Goal: Information Seeking & Learning: Check status

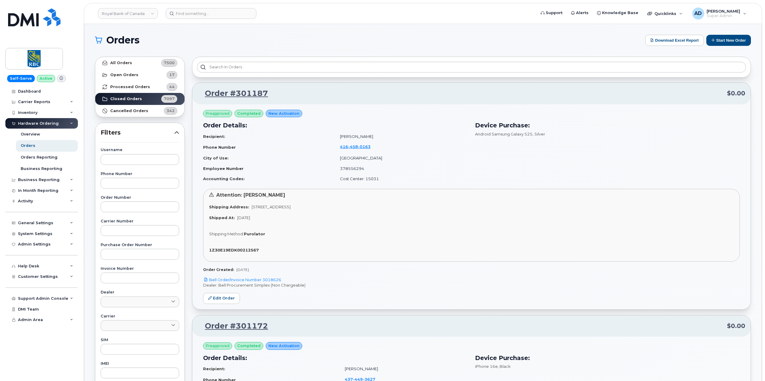
click at [355, 7] on header "Royal Bank of Canada Support Alerts Knowledge Base Quicklinks Suspend / Cancel …" at bounding box center [423, 13] width 678 height 21
click at [386, 37] on h1 "Orders" at bounding box center [368, 40] width 547 height 10
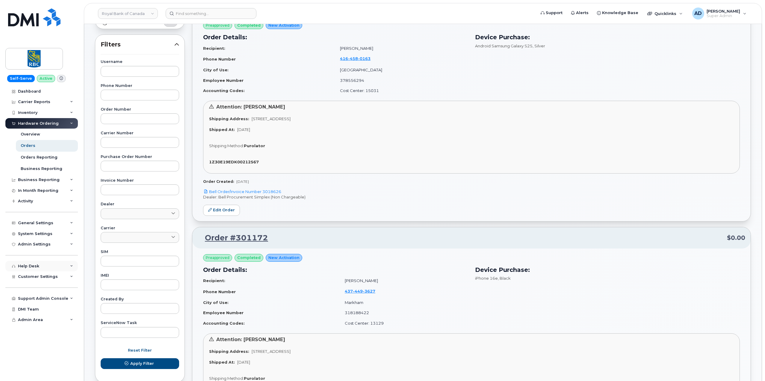
scroll to position [90, 0]
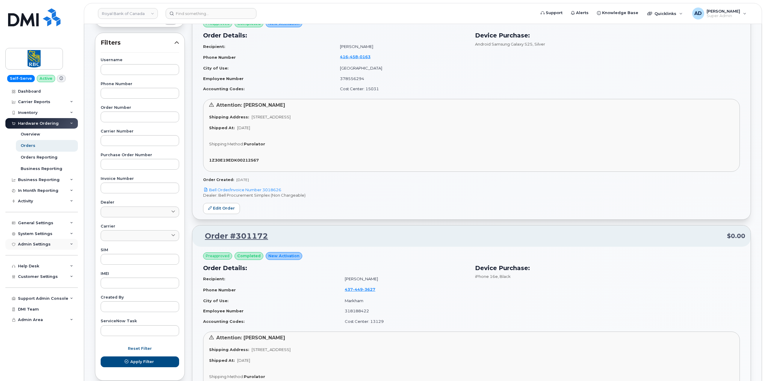
click at [49, 242] on div "Admin Settings" at bounding box center [41, 244] width 72 height 11
click at [46, 243] on div "Admin Settings" at bounding box center [34, 244] width 33 height 5
click at [48, 234] on div "System Settings" at bounding box center [35, 233] width 34 height 5
click at [49, 233] on div "System Settings" at bounding box center [35, 233] width 34 height 5
click at [113, 10] on link "Royal Bank of Canada" at bounding box center [128, 13] width 60 height 11
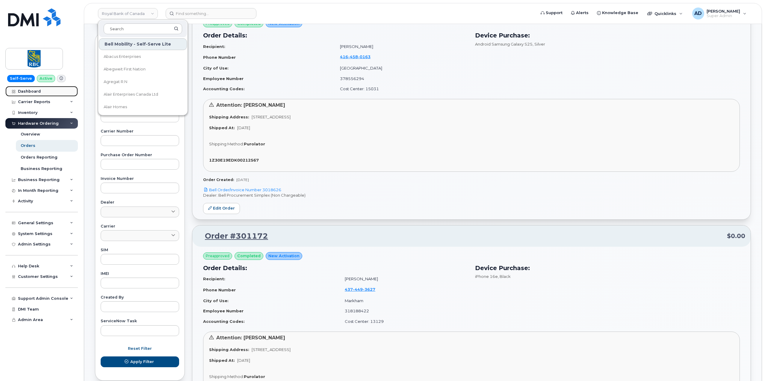
click at [36, 88] on link "Dashboard" at bounding box center [41, 91] width 72 height 11
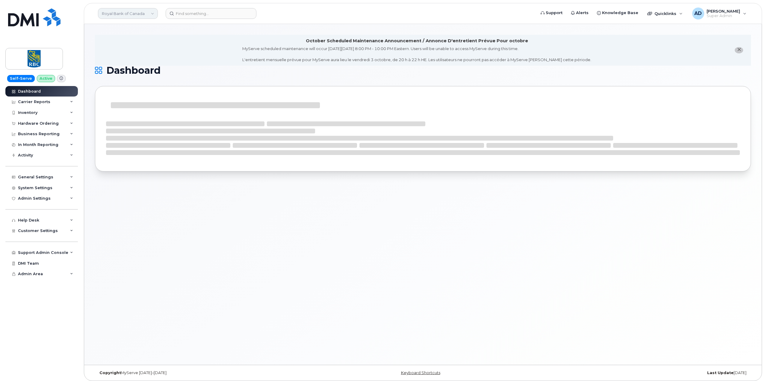
click at [127, 17] on link "Royal Bank of Canada" at bounding box center [128, 13] width 60 height 11
type input "jd"
click at [137, 55] on link "[PERSON_NAME]" at bounding box center [143, 57] width 88 height 12
click at [59, 188] on div "System Settings" at bounding box center [41, 187] width 72 height 11
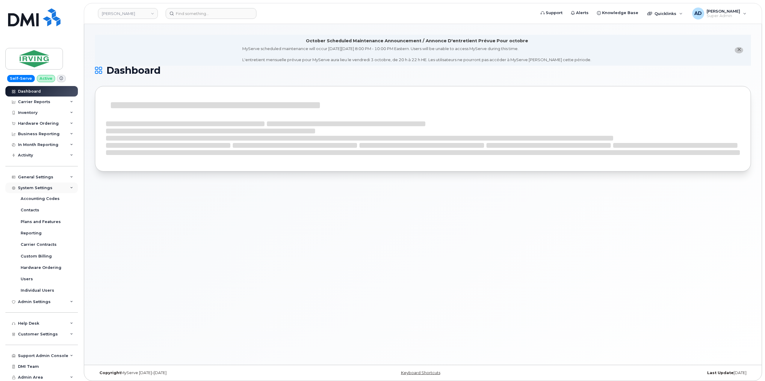
click at [59, 187] on div "System Settings" at bounding box center [41, 187] width 72 height 11
click at [59, 197] on div "Admin Settings" at bounding box center [41, 198] width 72 height 11
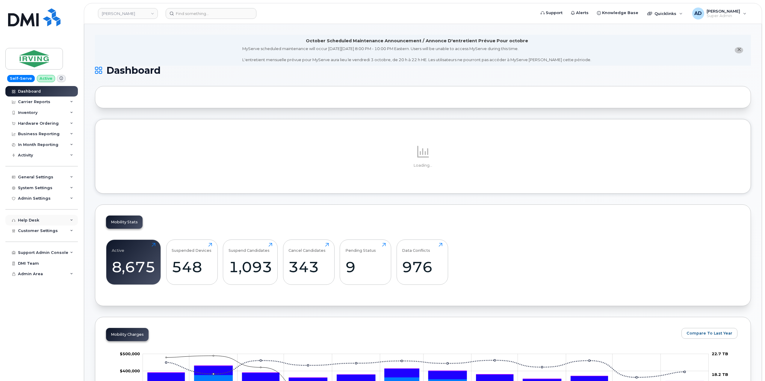
click at [61, 221] on div "Help Desk" at bounding box center [41, 220] width 72 height 11
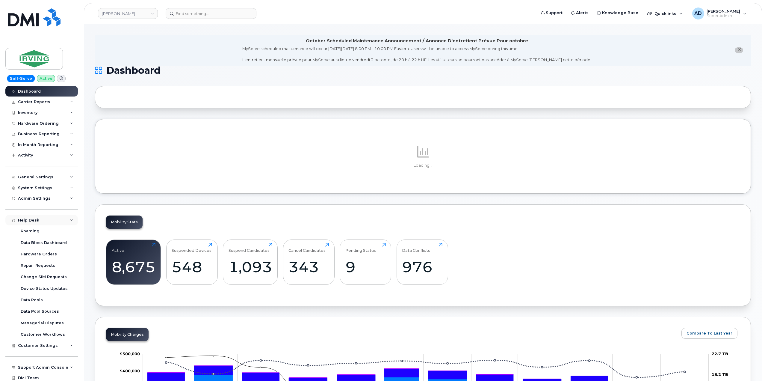
click at [61, 221] on div "Help Desk" at bounding box center [41, 220] width 72 height 11
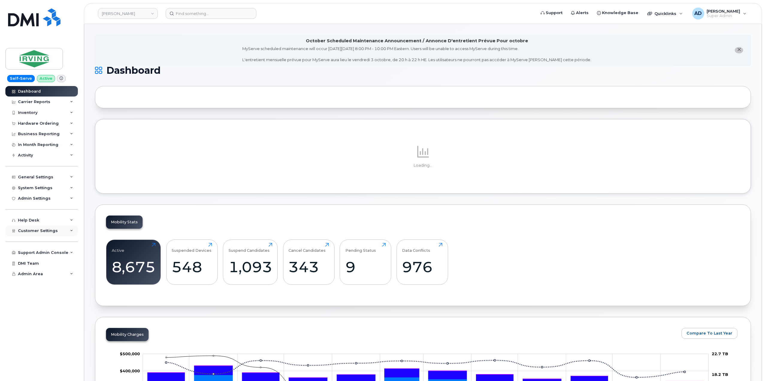
click at [58, 232] on div "Customer Settings" at bounding box center [41, 230] width 72 height 11
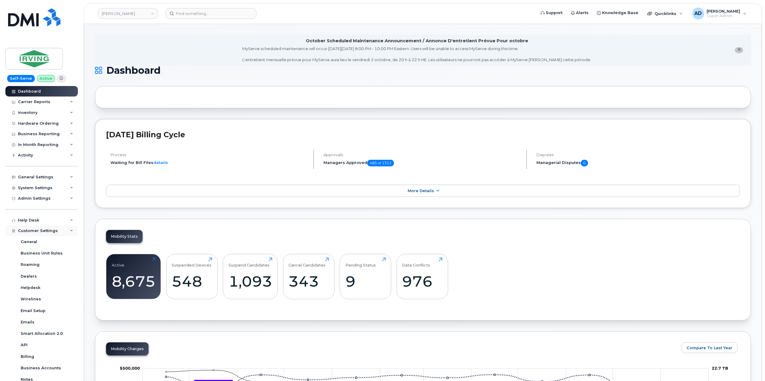
click at [60, 231] on div "Customer Settings" at bounding box center [41, 230] width 72 height 11
click at [51, 187] on div "System Settings" at bounding box center [41, 187] width 72 height 11
click at [46, 211] on link "Contacts" at bounding box center [47, 209] width 62 height 11
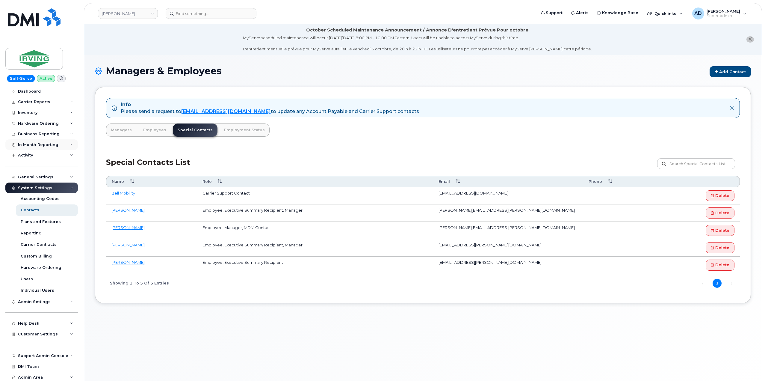
click at [39, 145] on div "In Month Reporting" at bounding box center [38, 144] width 40 height 5
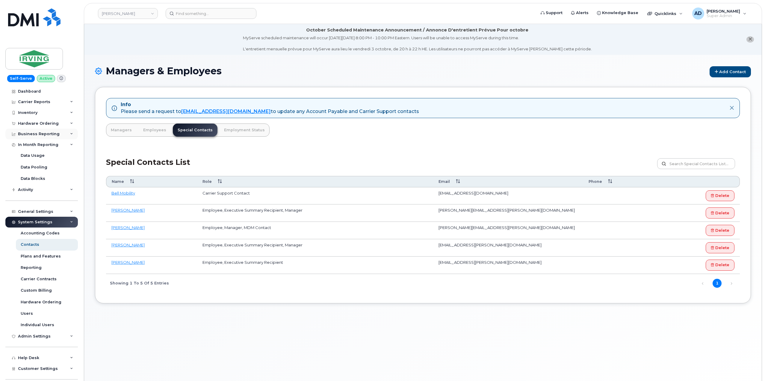
click at [59, 135] on div "Business Reporting" at bounding box center [41, 133] width 72 height 11
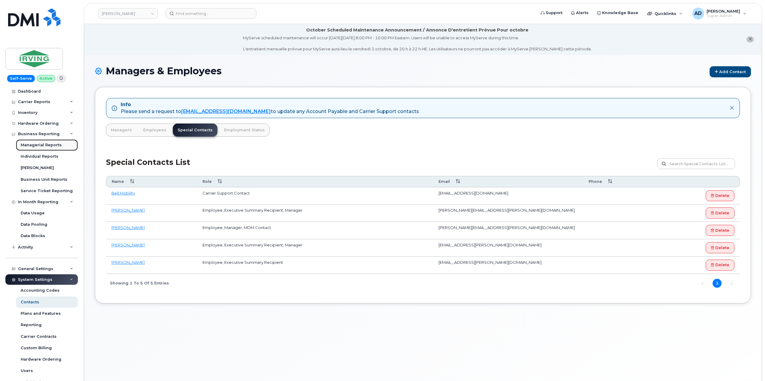
click at [53, 147] on div "Managerial Reports" at bounding box center [41, 144] width 41 height 5
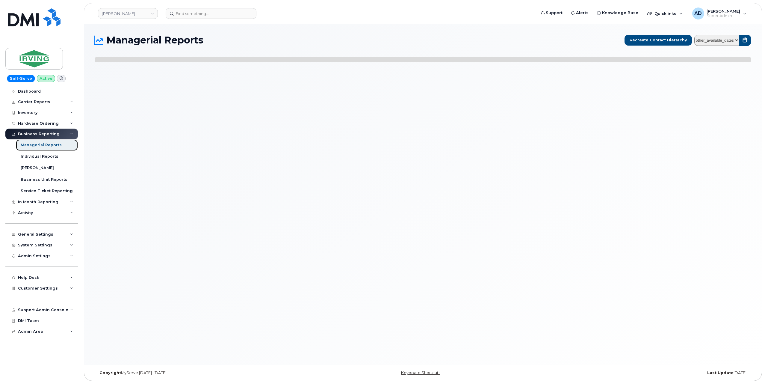
select select
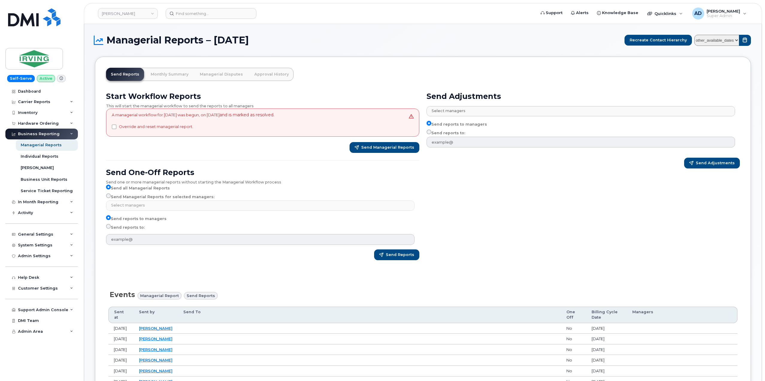
click at [379, 90] on div "Start Workflow Reports This will start the managerial workflow to send the repo…" at bounding box center [262, 178] width 320 height 180
click at [61, 256] on div "Admin Settings" at bounding box center [41, 255] width 72 height 11
click at [65, 255] on div "Admin Settings" at bounding box center [41, 255] width 72 height 11
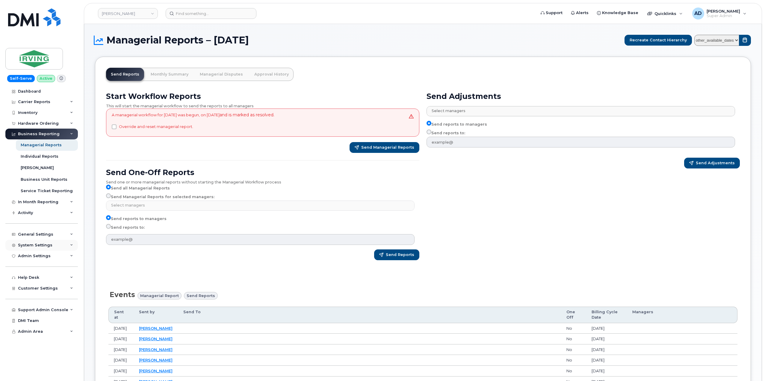
click at [67, 242] on div "System Settings" at bounding box center [41, 245] width 72 height 11
click at [67, 245] on div "System Settings" at bounding box center [41, 245] width 72 height 11
click at [61, 146] on link "Managerial Reports" at bounding box center [47, 144] width 62 height 11
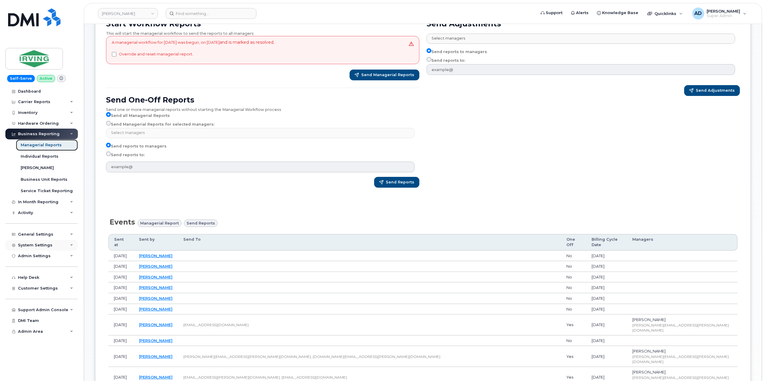
scroll to position [90, 0]
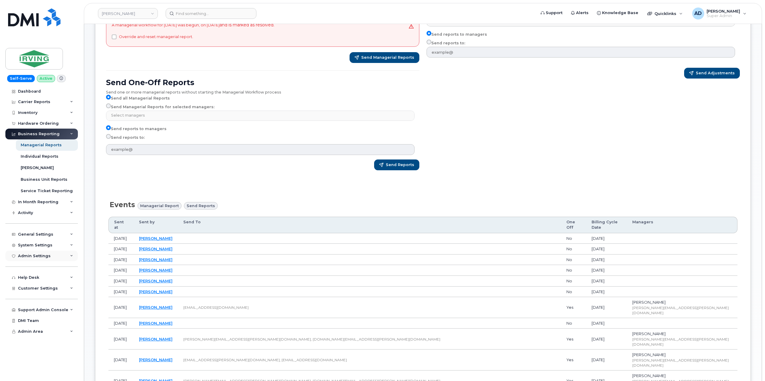
click at [50, 253] on div "Admin Settings" at bounding box center [41, 255] width 72 height 11
click at [60, 247] on div "System Settings" at bounding box center [41, 245] width 72 height 11
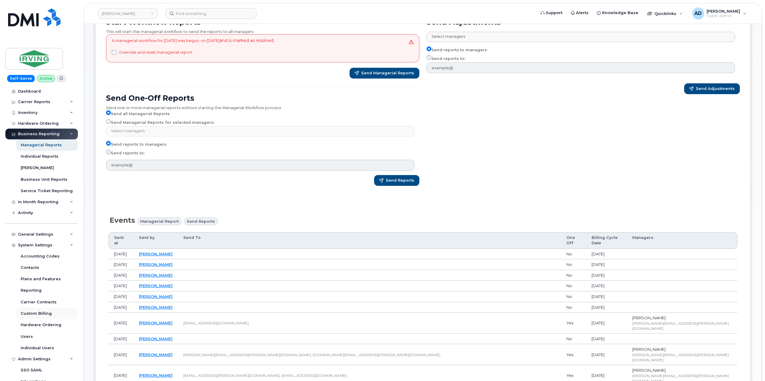
scroll to position [60, 0]
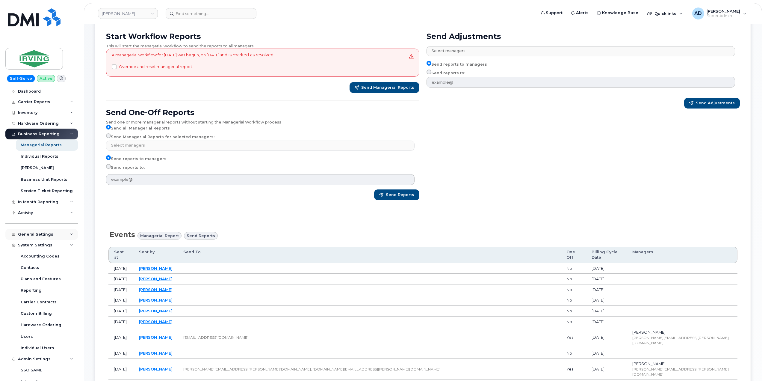
click at [59, 230] on div "General Settings" at bounding box center [41, 234] width 72 height 11
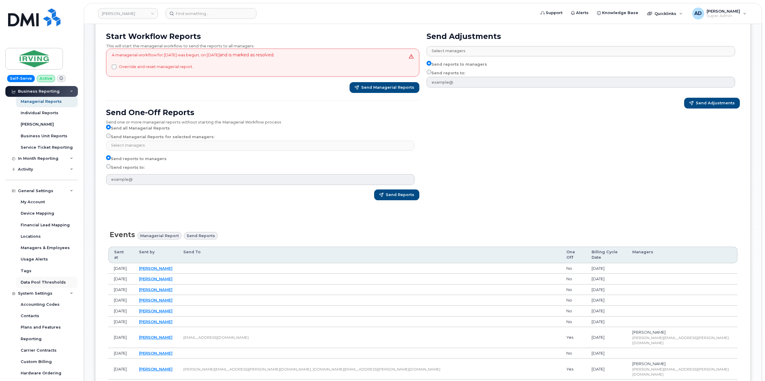
scroll to position [30, 0]
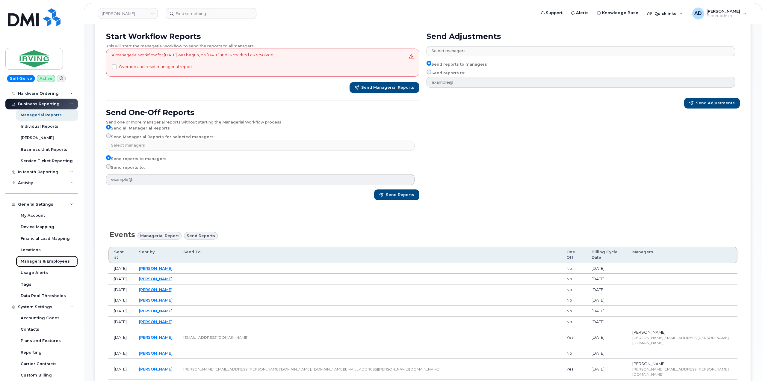
click at [61, 257] on link "Managers & Employees" at bounding box center [47, 260] width 62 height 11
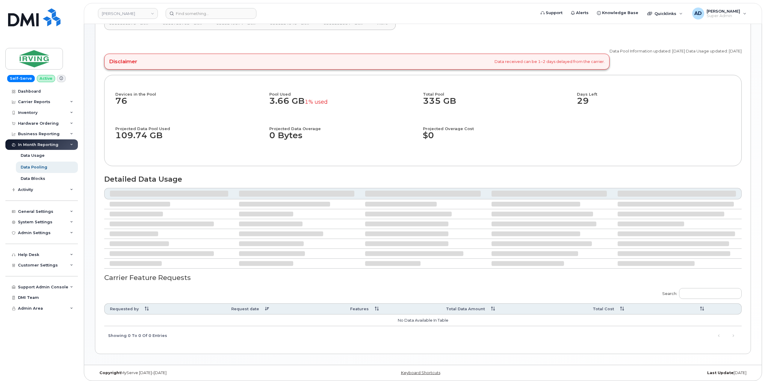
scroll to position [81, 0]
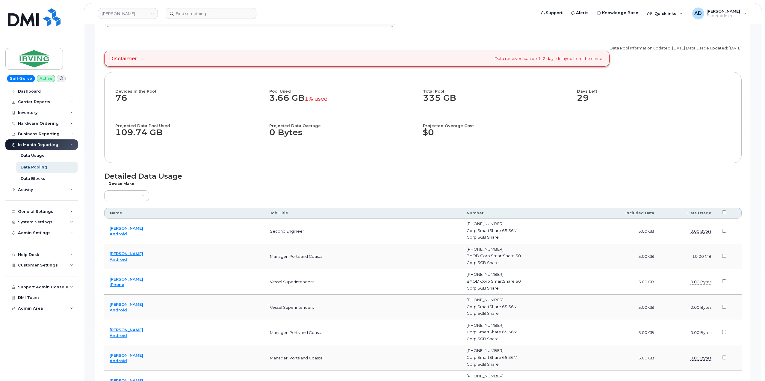
drag, startPoint x: 628, startPoint y: 46, endPoint x: 629, endPoint y: 100, distance: 54.2
click at [628, 49] on p "Data Pool Information updated: [DATE] Data Usage updated: [DATE]" at bounding box center [675, 48] width 132 height 6
click at [69, 147] on div "In Month Reporting" at bounding box center [41, 144] width 72 height 11
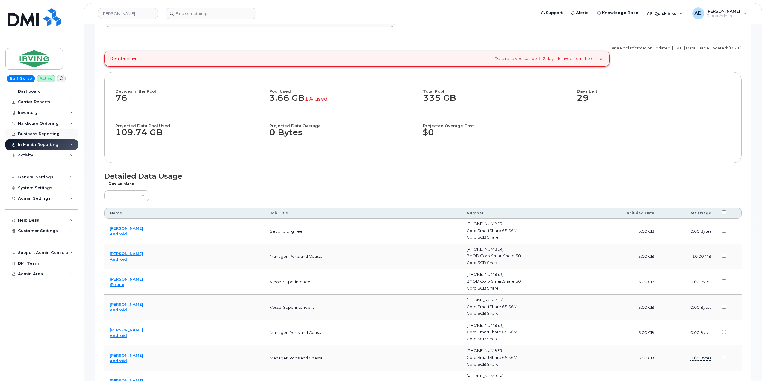
click at [69, 134] on div "Business Reporting" at bounding box center [41, 133] width 72 height 11
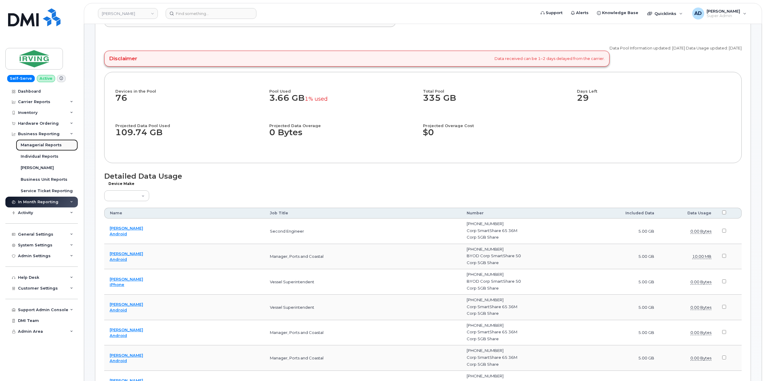
click at [65, 144] on link "Managerial Reports" at bounding box center [47, 144] width 62 height 11
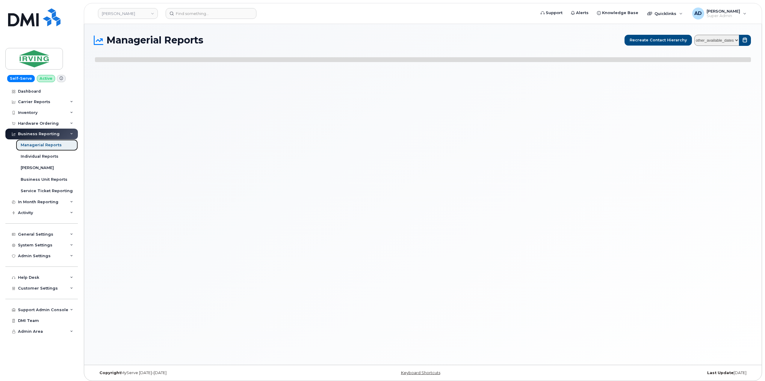
select select
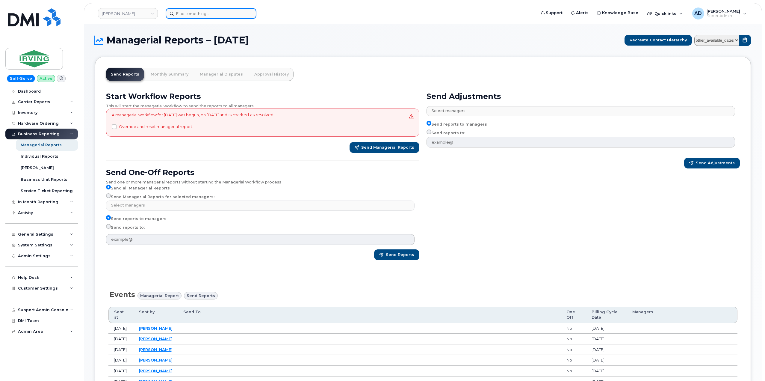
click at [190, 15] on input at bounding box center [211, 13] width 91 height 11
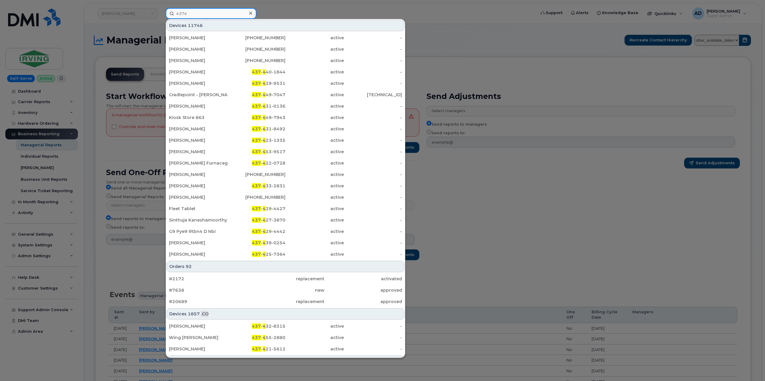
scroll to position [333, 0]
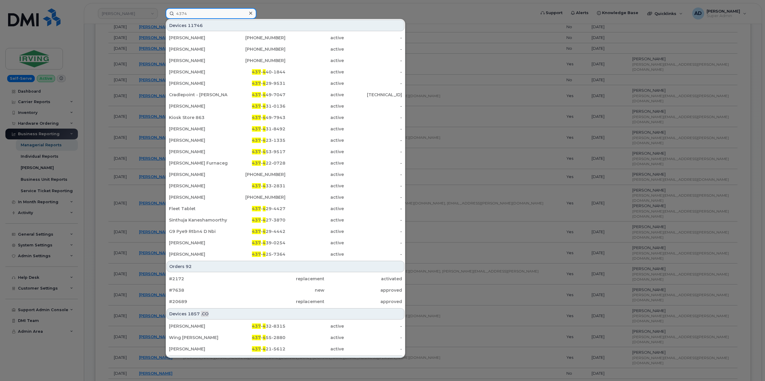
click at [193, 16] on input "4374" at bounding box center [211, 13] width 91 height 11
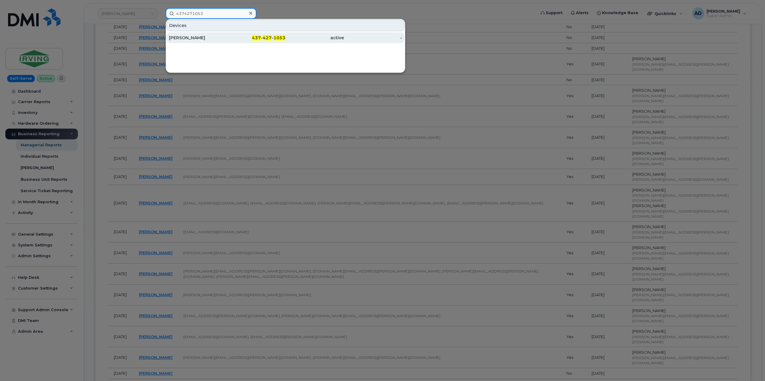
type input "4374271053"
click at [214, 34] on div "Sahil Garg" at bounding box center [198, 37] width 58 height 11
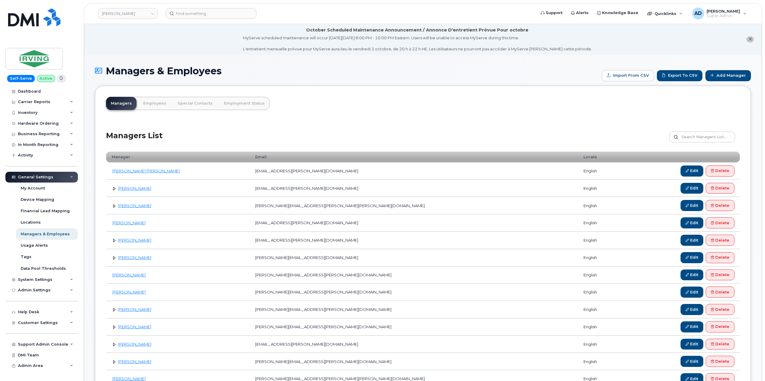
click at [113, 188] on link at bounding box center [114, 188] width 6 height 6
click at [111, 190] on td "[PERSON_NAME]" at bounding box center [178, 188] width 144 height 17
click at [114, 186] on link at bounding box center [114, 188] width 6 height 6
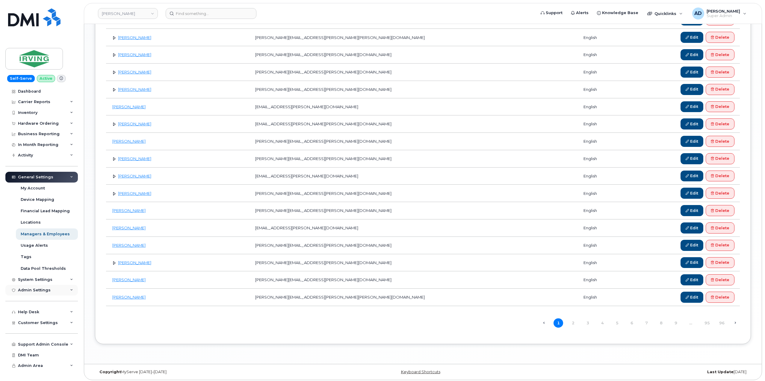
scroll to position [724, 0]
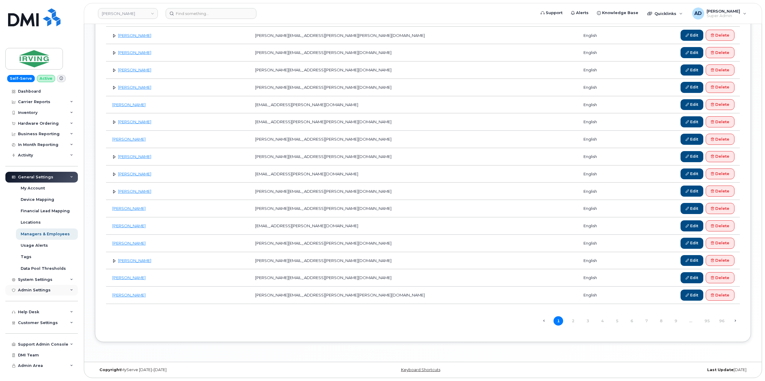
click at [49, 289] on div "Admin Settings" at bounding box center [41, 289] width 72 height 11
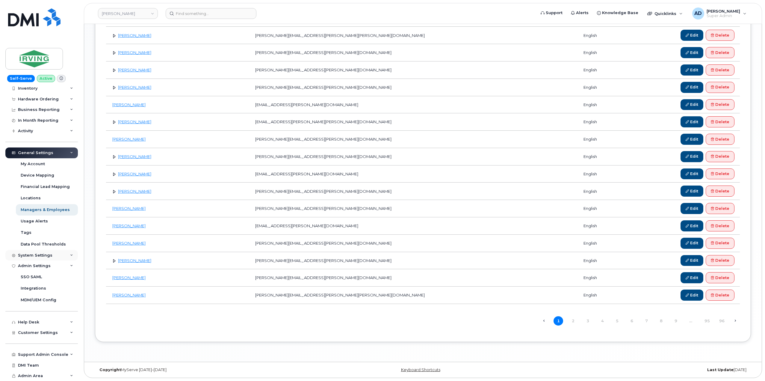
click at [52, 255] on div "System Settings" at bounding box center [41, 255] width 72 height 11
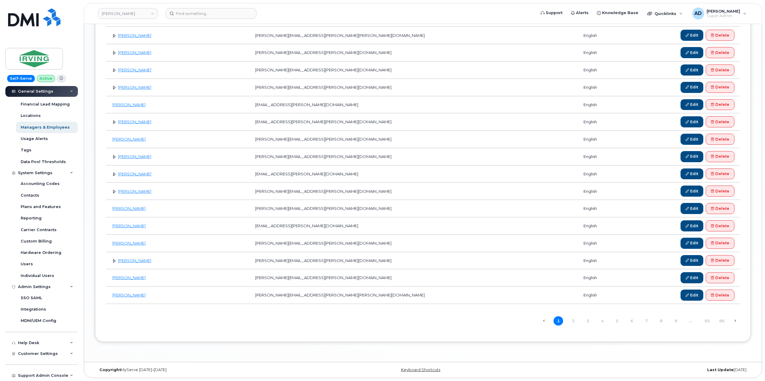
scroll to position [127, 0]
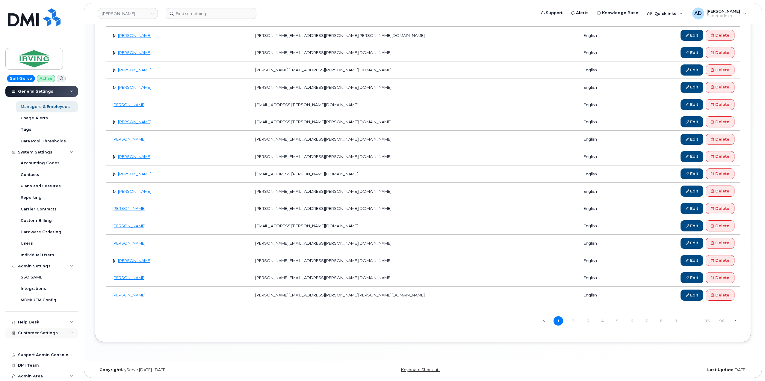
click at [49, 333] on span "Customer Settings" at bounding box center [38, 332] width 40 height 4
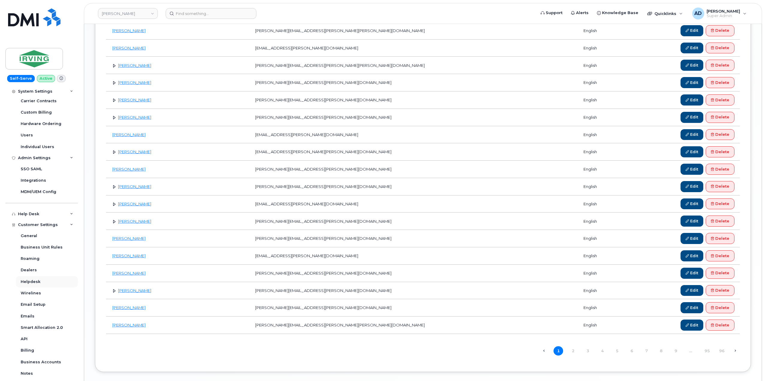
scroll to position [269, 0]
click at [43, 189] on span "Customer Settings" at bounding box center [38, 190] width 40 height 4
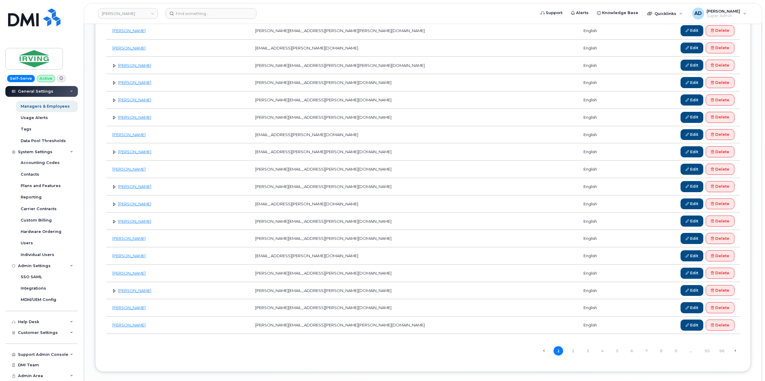
scroll to position [127, 0]
click at [50, 151] on div "System Settings" at bounding box center [35, 152] width 34 height 5
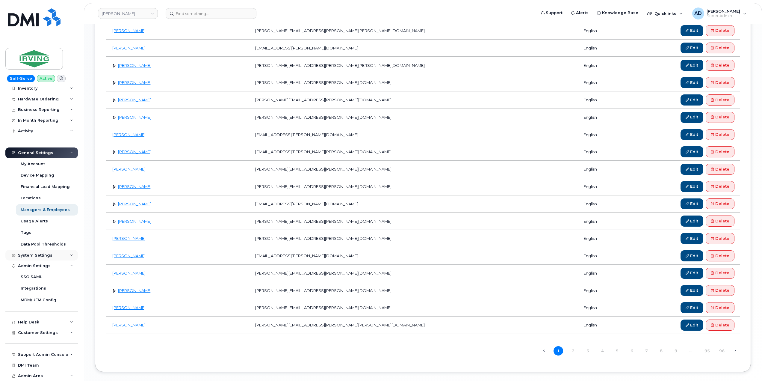
click at [55, 256] on div "System Settings" at bounding box center [41, 255] width 72 height 11
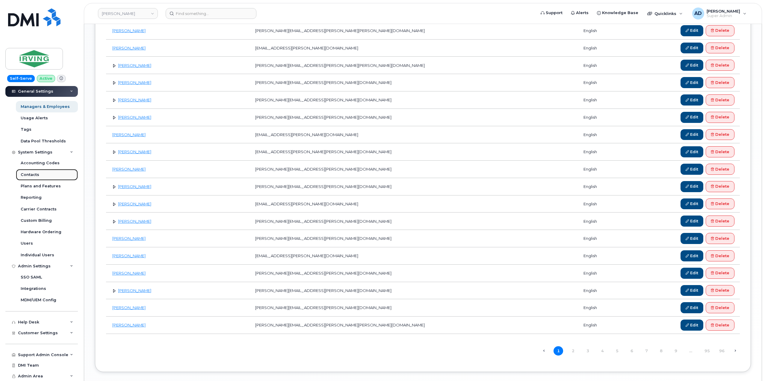
click at [36, 170] on link "Contacts" at bounding box center [47, 174] width 62 height 11
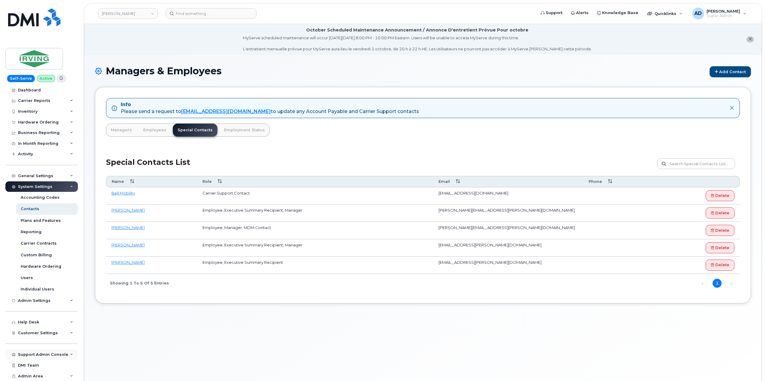
scroll to position [34, 0]
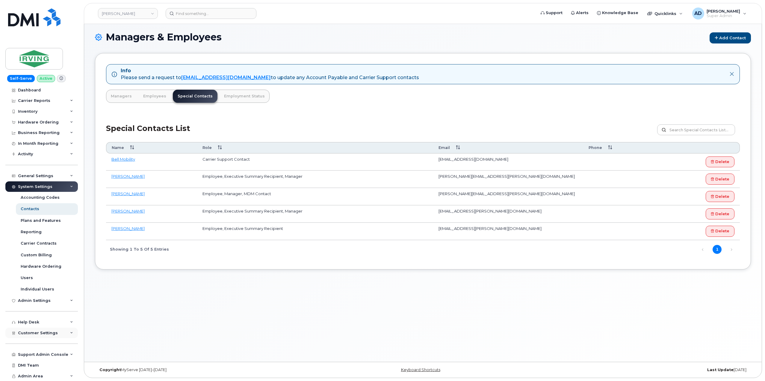
click at [56, 336] on div "Customer Settings" at bounding box center [41, 332] width 72 height 11
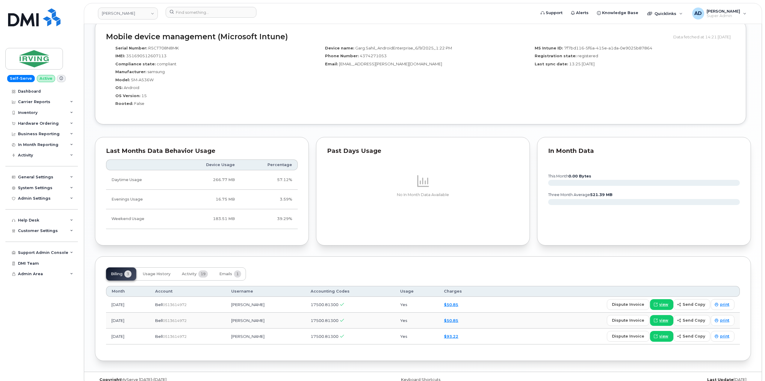
scroll to position [542, 0]
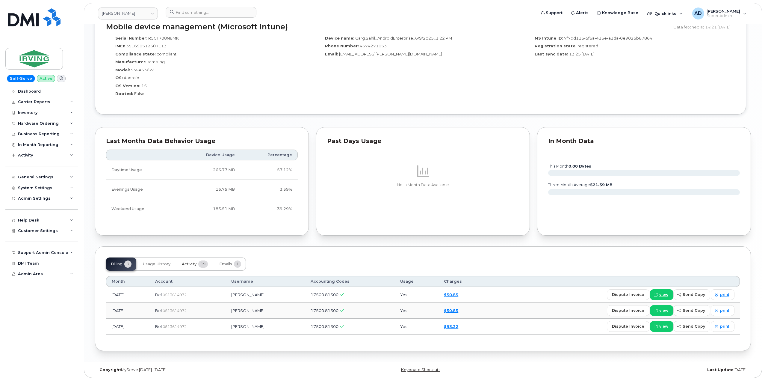
click at [186, 264] on span "Activity" at bounding box center [189, 263] width 15 height 5
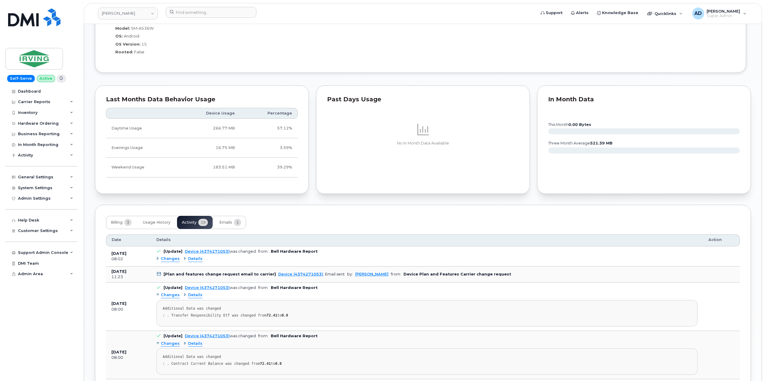
scroll to position [594, 0]
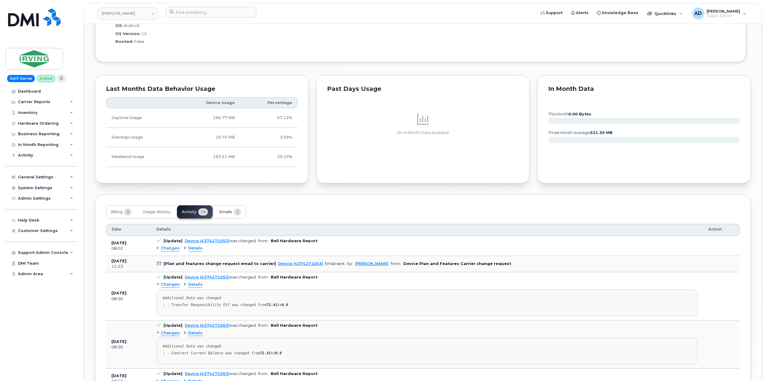
click at [226, 214] on button "Emails 1" at bounding box center [229, 211] width 31 height 13
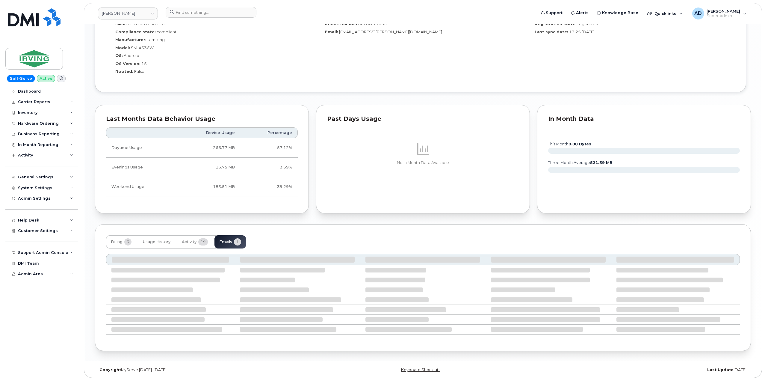
scroll to position [505, 0]
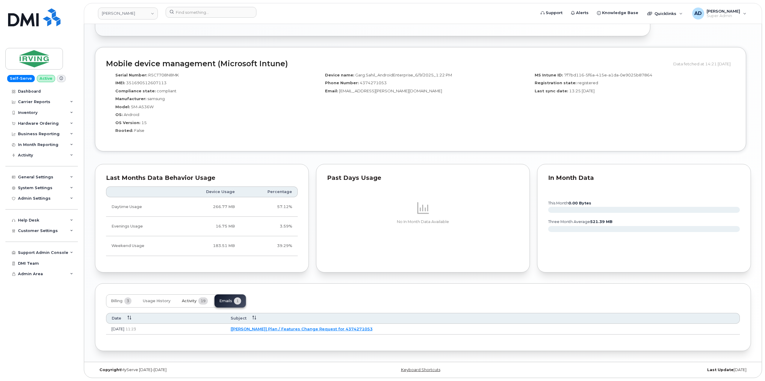
click at [189, 295] on button "Activity 19" at bounding box center [195, 300] width 36 height 13
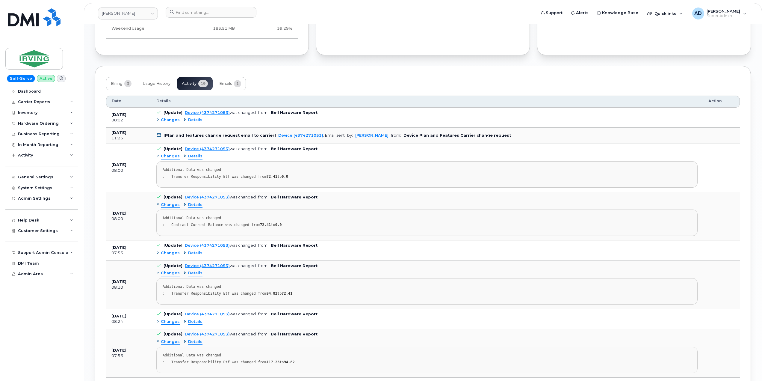
scroll to position [636, 0]
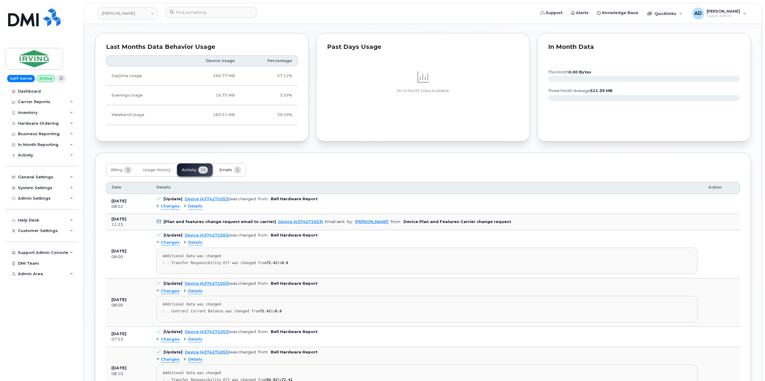
click at [223, 172] on span "Emails" at bounding box center [225, 169] width 13 height 5
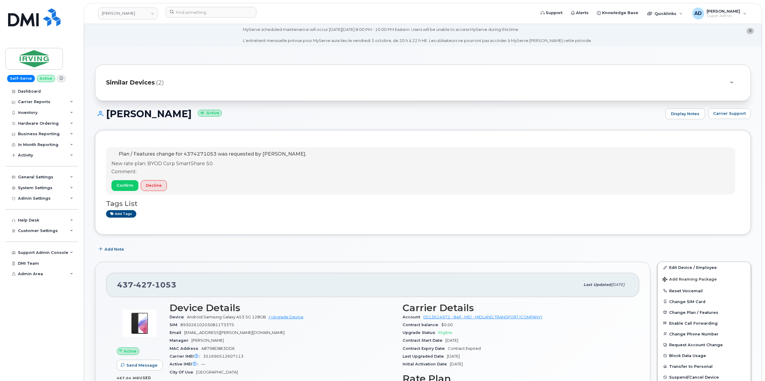
scroll to position [0, 0]
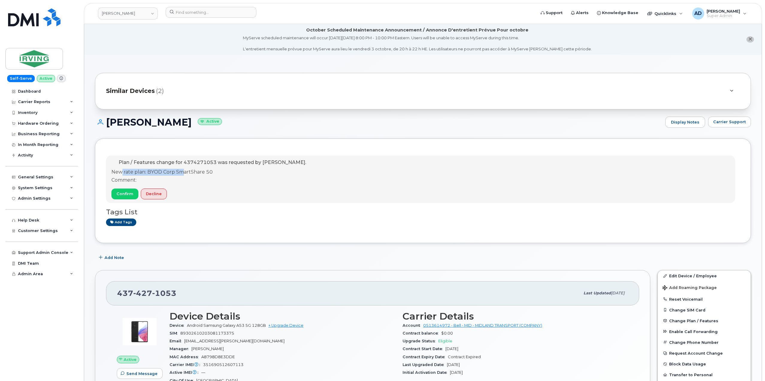
drag, startPoint x: 124, startPoint y: 175, endPoint x: 184, endPoint y: 175, distance: 60.5
click at [184, 175] on p "New rate plan: BYOD Corp SmartShare 50" at bounding box center [208, 172] width 195 height 7
click at [244, 176] on div "Plan / Features change for 4374271053 was requested by Poirier, Robert. New rat…" at bounding box center [208, 179] width 195 height 40
drag, startPoint x: 123, startPoint y: 162, endPoint x: 193, endPoint y: 160, distance: 69.8
click at [193, 160] on span "Plan / Features change for 4374271053 was requested by Poirier, Robert." at bounding box center [212, 162] width 187 height 6
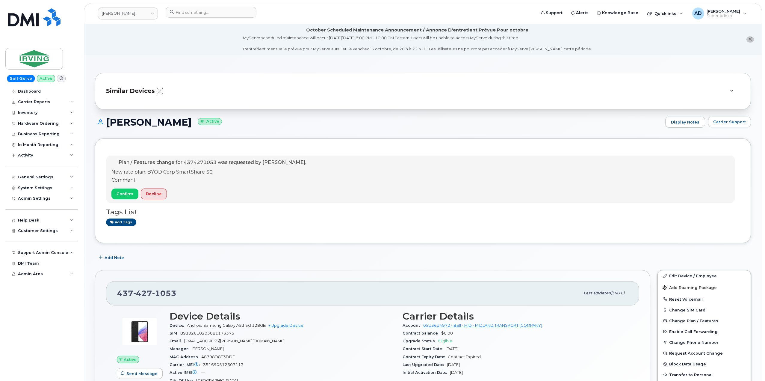
click at [217, 159] on p "Plan / Features change for 4374271053 was requested by Poirier, Robert." at bounding box center [208, 162] width 195 height 7
drag, startPoint x: 216, startPoint y: 162, endPoint x: 185, endPoint y: 162, distance: 31.4
click at [185, 162] on span "Plan / Features change for 4374271053 was requested by Poirier, Robert." at bounding box center [212, 162] width 187 height 6
copy span "4374271053"
click at [44, 88] on link "Dashboard" at bounding box center [41, 91] width 72 height 11
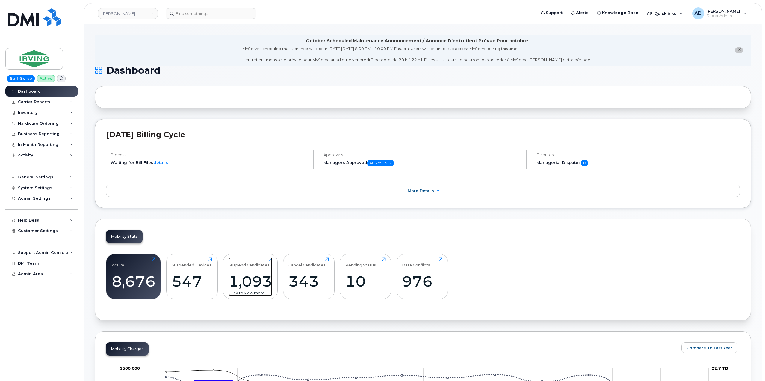
click at [266, 260] on div "Suspend Candidates" at bounding box center [248, 262] width 41 height 10
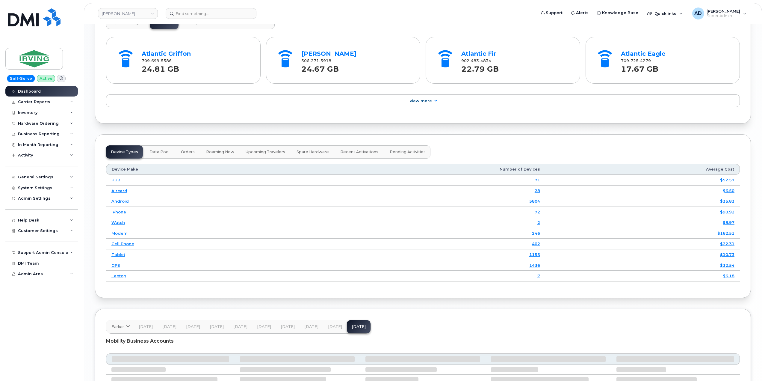
scroll to position [655, 0]
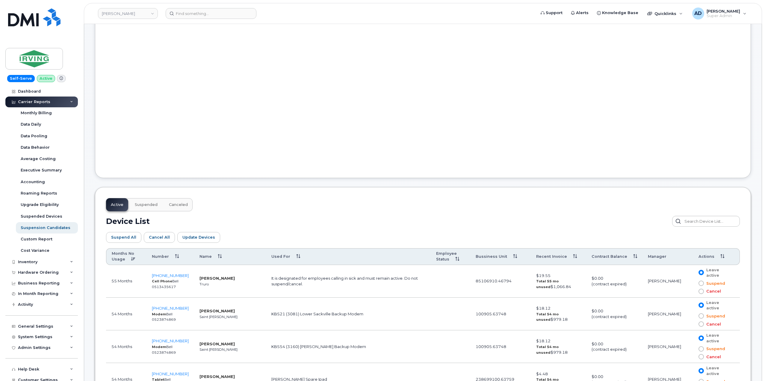
scroll to position [299, 0]
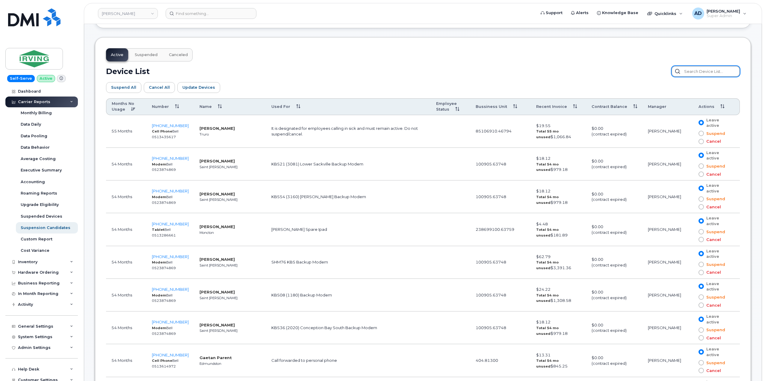
click at [699, 72] on input "text" at bounding box center [705, 71] width 68 height 11
click at [625, 77] on div "Suspend All Cancel All Update Devices Customize Filter Refresh Export" at bounding box center [423, 88] width 634 height 22
click at [562, 79] on div "Suspend All Cancel All Update Devices Customize Filter Refresh Export" at bounding box center [423, 88] width 634 height 22
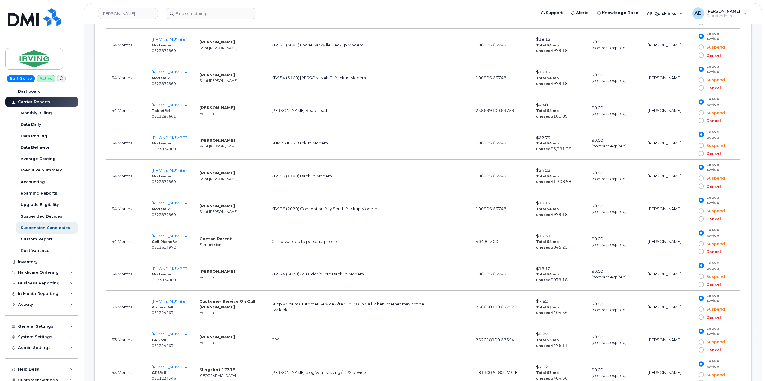
scroll to position [419, 0]
